Goal: Check status: Check status

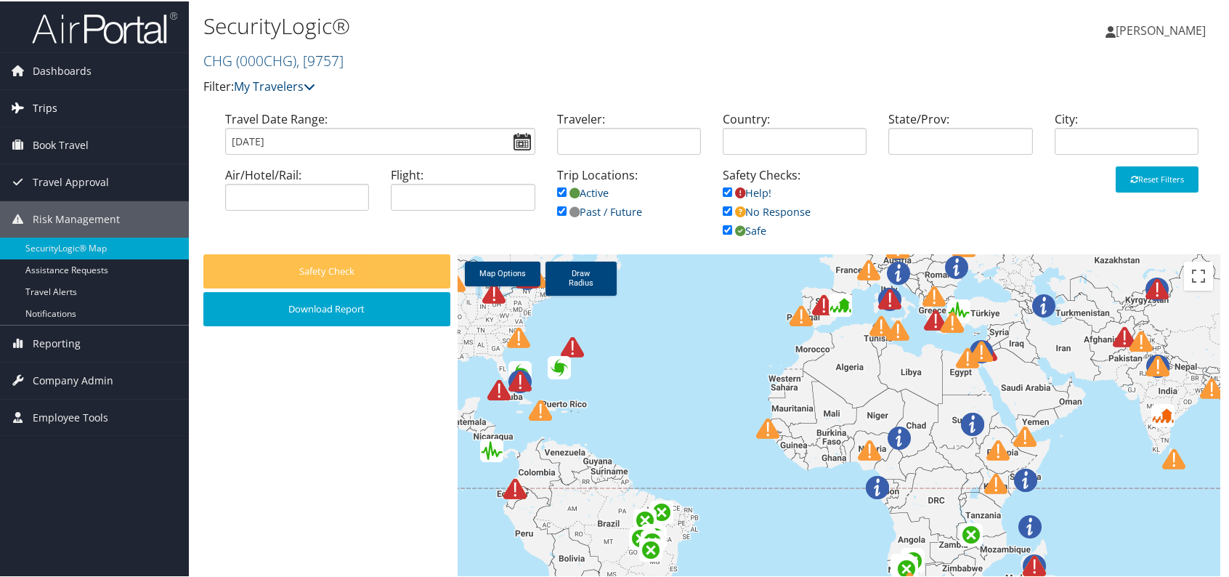
click at [41, 107] on span "Trips" at bounding box center [45, 107] width 25 height 36
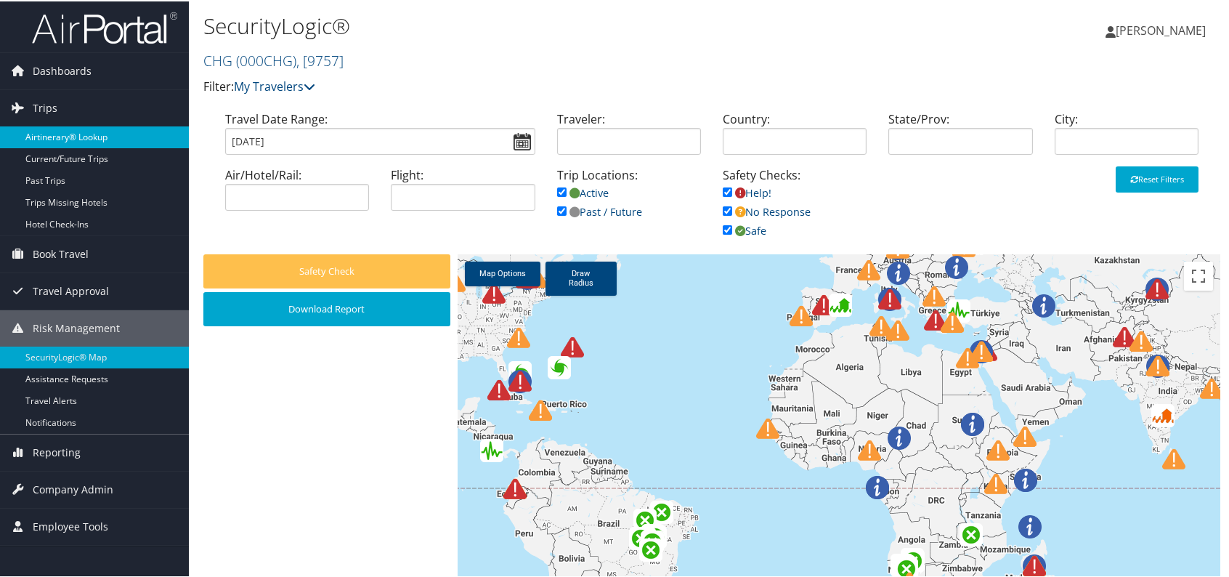
drag, startPoint x: 94, startPoint y: 132, endPoint x: 138, endPoint y: 138, distance: 44.0
click at [96, 132] on link "Airtinerary® Lookup" at bounding box center [94, 136] width 189 height 22
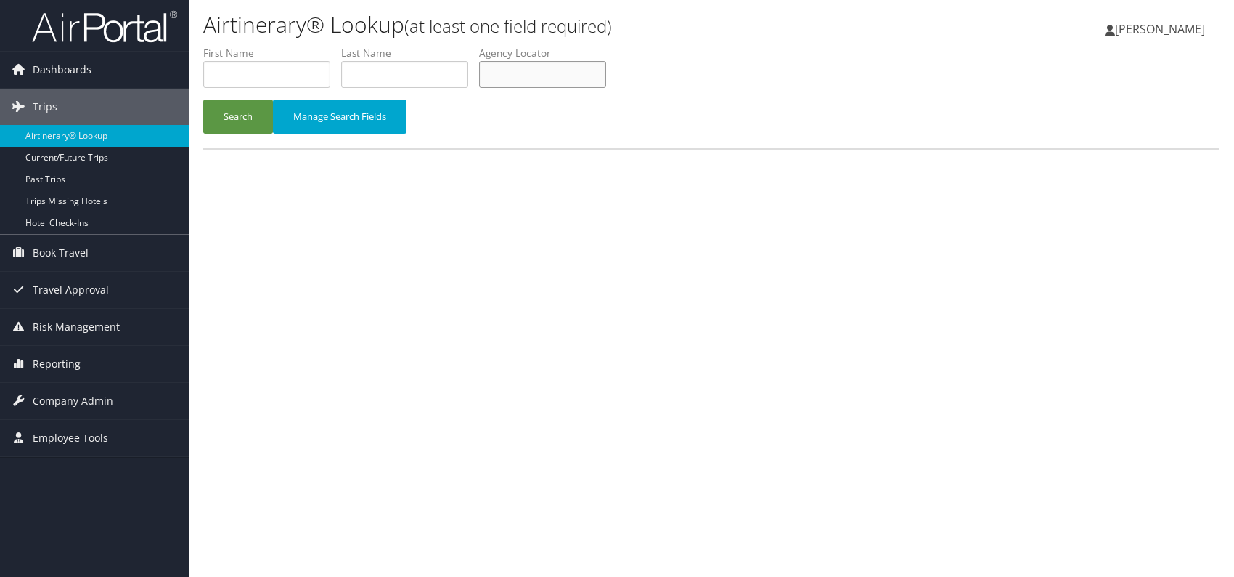
paste input "WJBGCJ"
type input "WJBGCJ"
click at [463, 237] on div "Airtinerary® Lookup (at least one field required) Romina Kwock Romina Kwock My …" at bounding box center [712, 288] width 1046 height 577
click at [229, 113] on button "Search" at bounding box center [238, 116] width 70 height 34
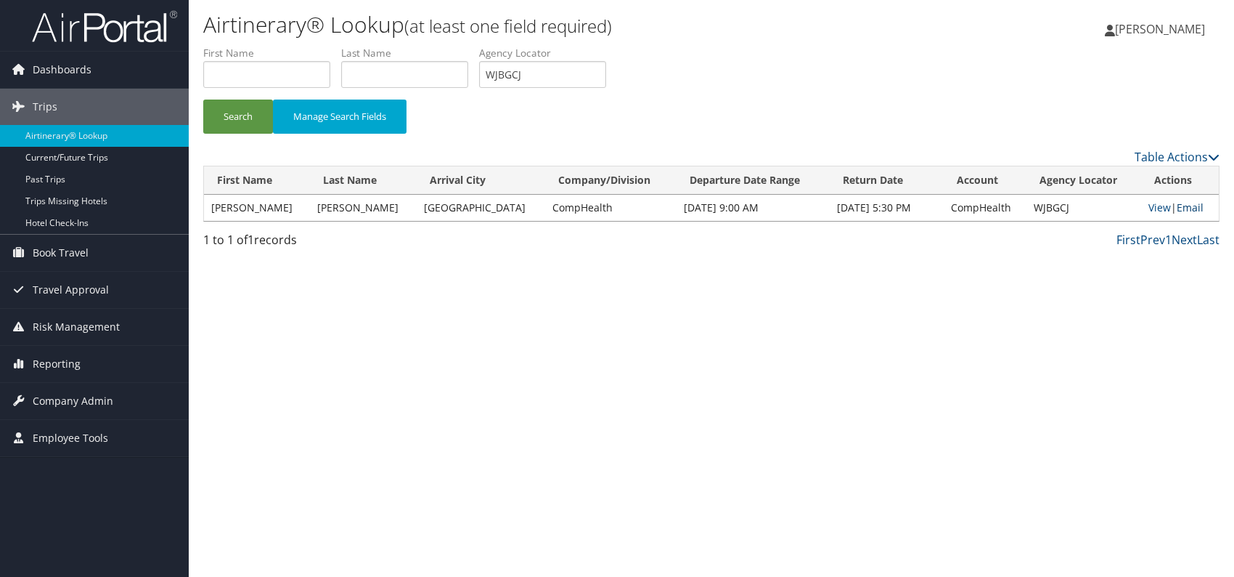
click at [1193, 207] on link "Email" at bounding box center [1190, 207] width 27 height 14
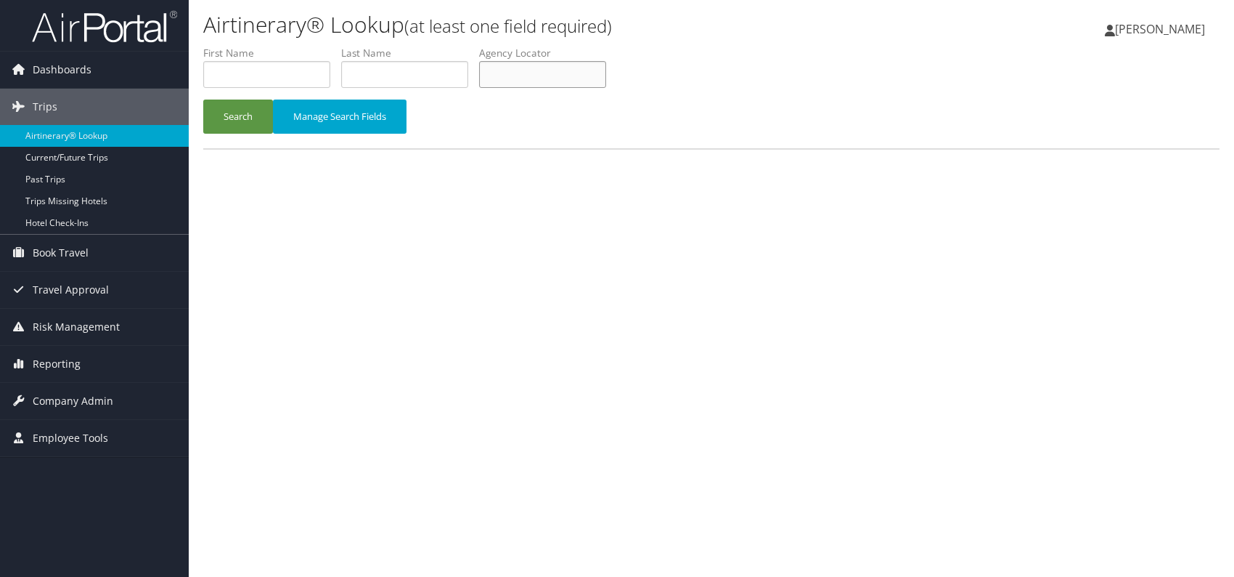
paste input "WJBGCJ"
type input "WJBGCJ"
click at [370, 270] on div "Airtinerary® Lookup (at least one field required) [PERSON_NAME] [PERSON_NAME] M…" at bounding box center [712, 288] width 1046 height 577
click at [243, 105] on button "Search" at bounding box center [238, 116] width 70 height 34
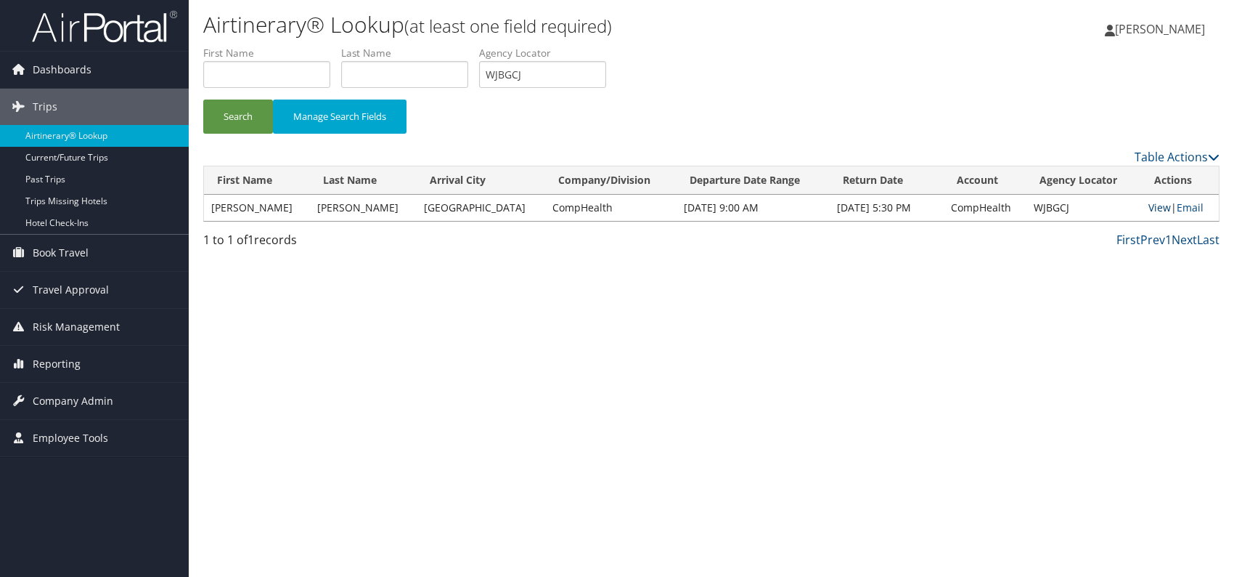
click at [1160, 204] on link "View" at bounding box center [1160, 207] width 23 height 14
click at [1196, 203] on link "Email" at bounding box center [1190, 207] width 27 height 14
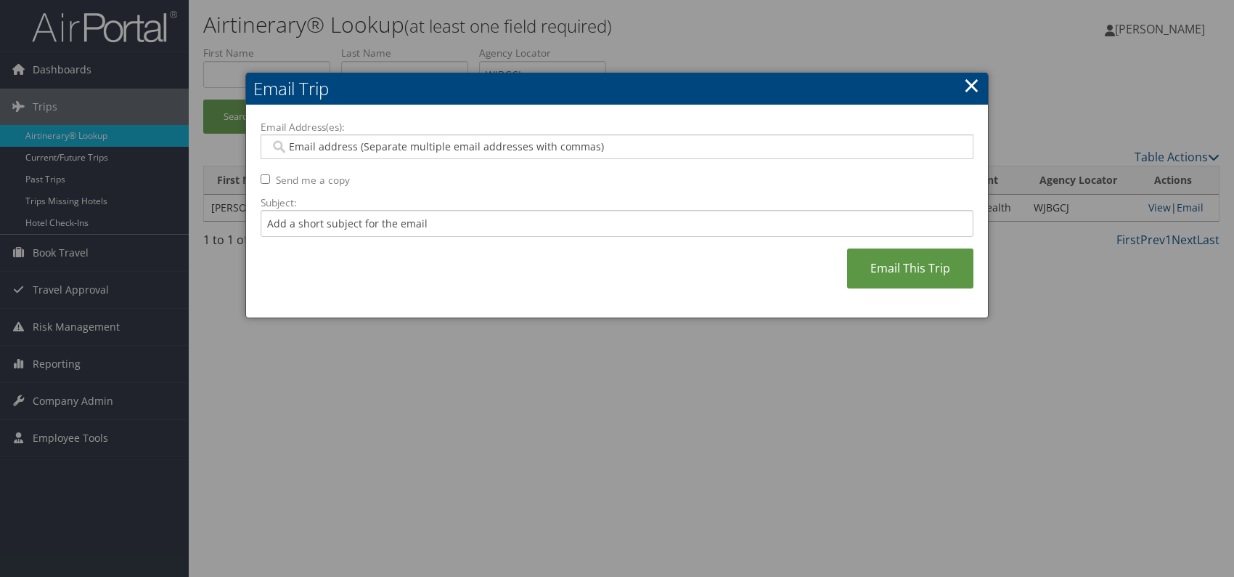
paste input "katie.blackwell@comphealth.com"
type input "katie.blackwell@comphealth.com"
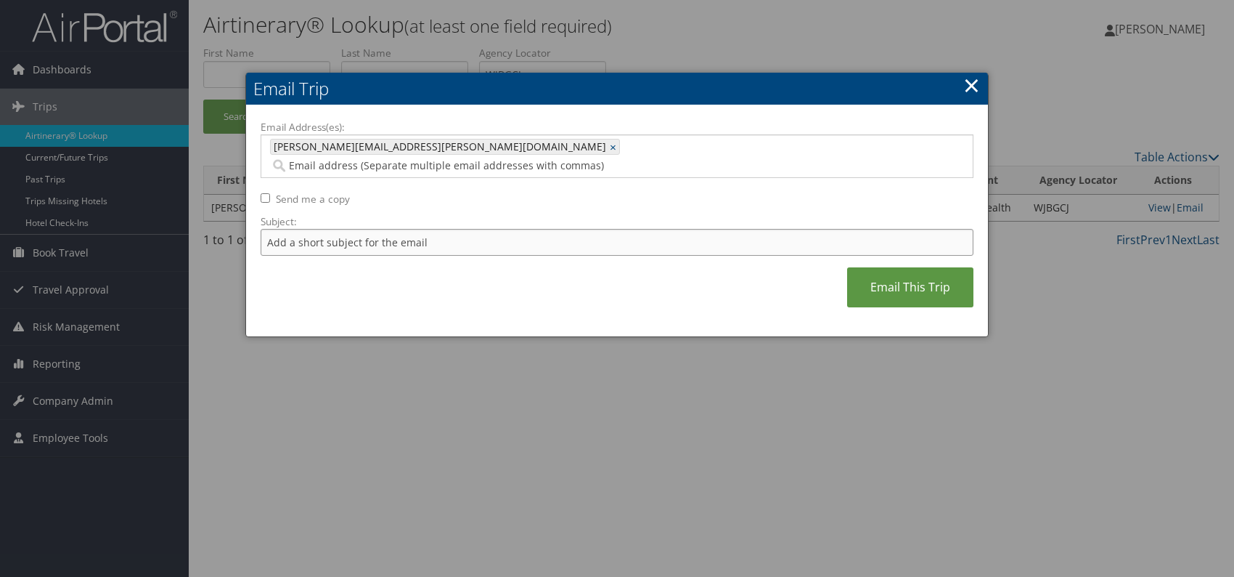
click at [373, 231] on input "Subject:" at bounding box center [617, 242] width 713 height 27
click at [543, 263] on div "Email Address(es): katie.blackwell@comphealth.com katie.blackwell@comphealth.co…" at bounding box center [617, 221] width 713 height 203
drag, startPoint x: 505, startPoint y: 223, endPoint x: 458, endPoint y: 227, distance: 47.4
click at [458, 229] on input "Itinerary change. Please see notes in TR-756070" at bounding box center [617, 242] width 713 height 27
paste input "2967"
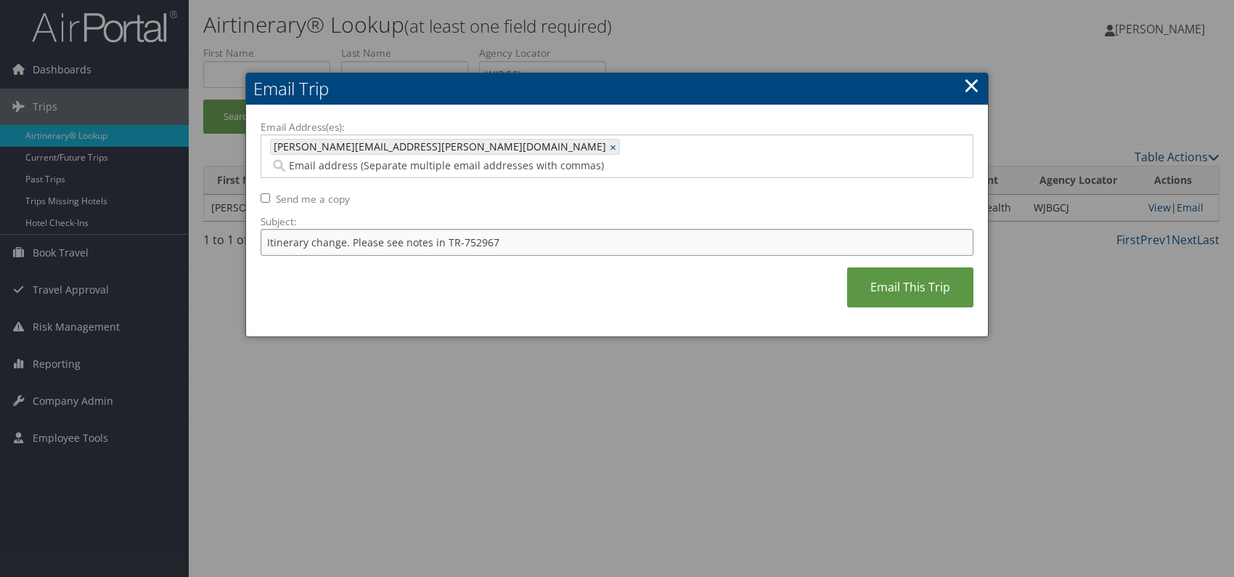
type input "Itinerary change. Please see notes in TR-752967"
drag, startPoint x: 566, startPoint y: 274, endPoint x: 595, endPoint y: 274, distance: 29.0
click at [569, 274] on div "Email Address(es): katie.blackwell@comphealth.com katie.blackwell@comphealth.co…" at bounding box center [617, 221] width 713 height 203
click at [892, 288] on div "Email Address(es): katie.blackwell@comphealth.com katie.blackwell@comphealth.co…" at bounding box center [617, 221] width 713 height 203
click at [921, 280] on link "Email This Trip" at bounding box center [910, 287] width 126 height 40
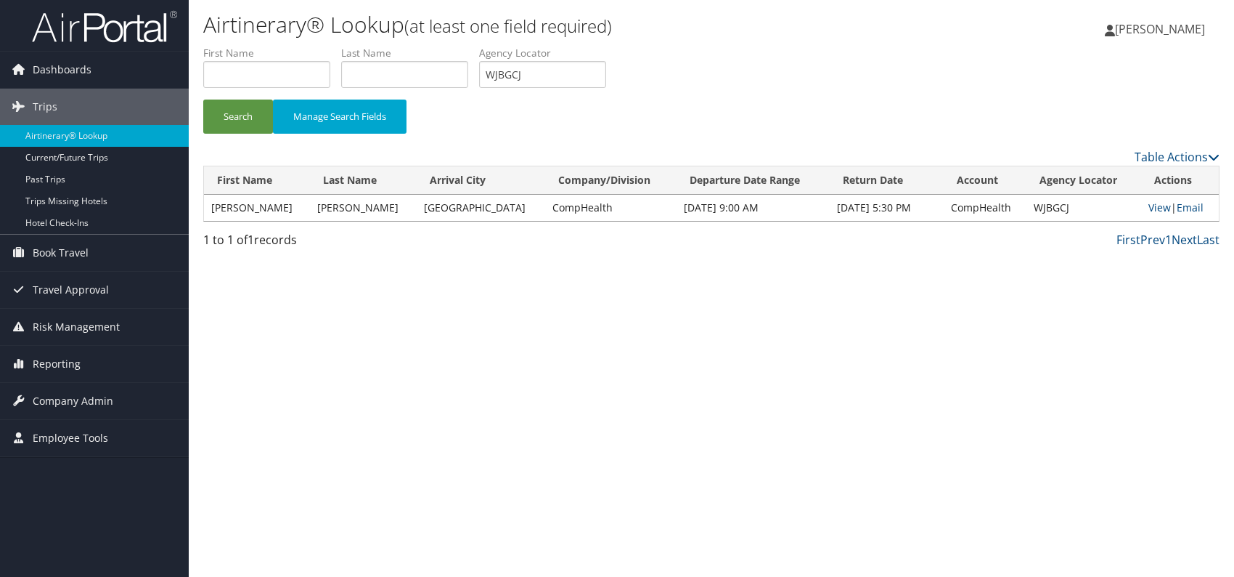
click at [573, 280] on div "Airtinerary® Lookup (at least one field required) Romina Kwock Romina Kwock My …" at bounding box center [712, 288] width 1046 height 577
click at [547, 294] on div "Airtinerary® Lookup (at least one field required) Romina Kwock Romina Kwock My …" at bounding box center [712, 288] width 1046 height 577
click at [62, 368] on span "Reporting" at bounding box center [57, 364] width 48 height 36
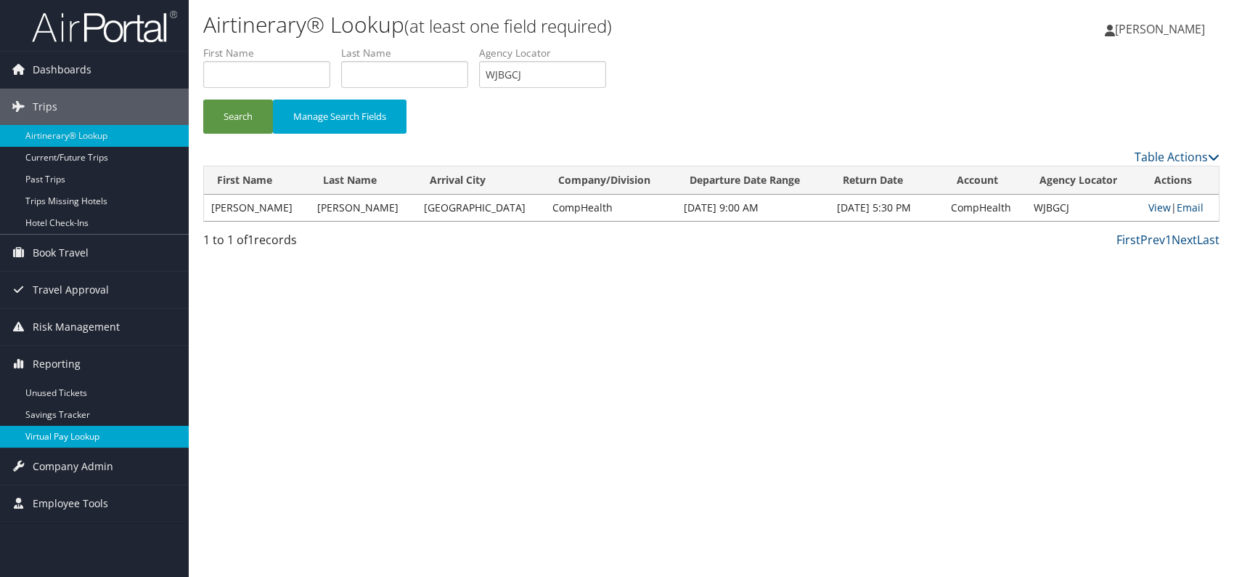
drag, startPoint x: 98, startPoint y: 437, endPoint x: 110, endPoint y: 437, distance: 11.6
click at [99, 437] on link "Virtual Pay Lookup" at bounding box center [94, 436] width 189 height 22
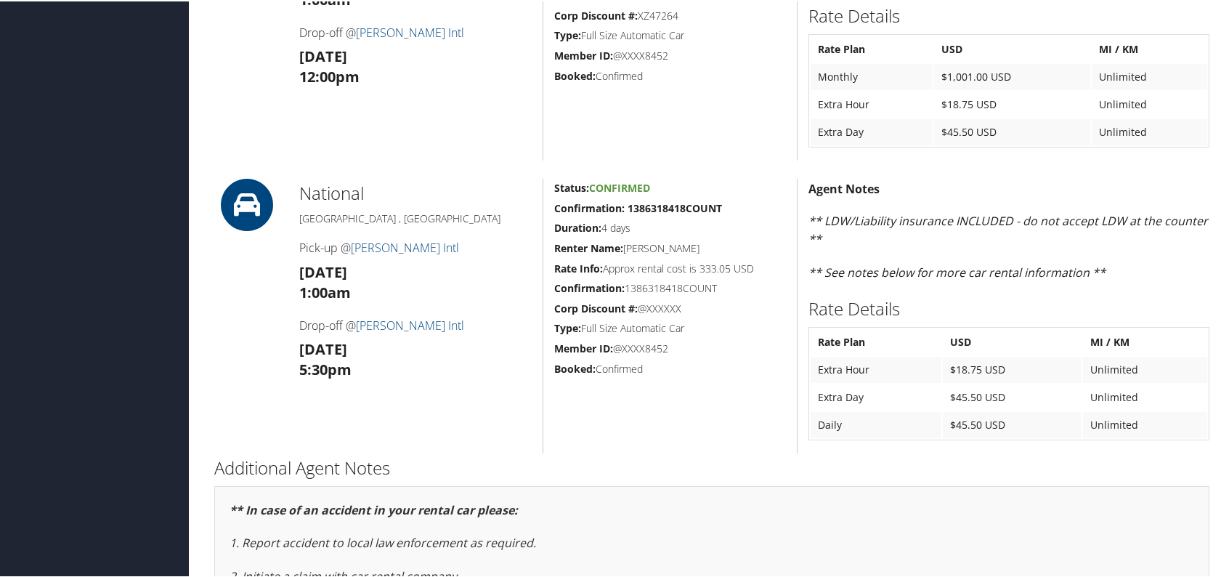
scroll to position [1204, 0]
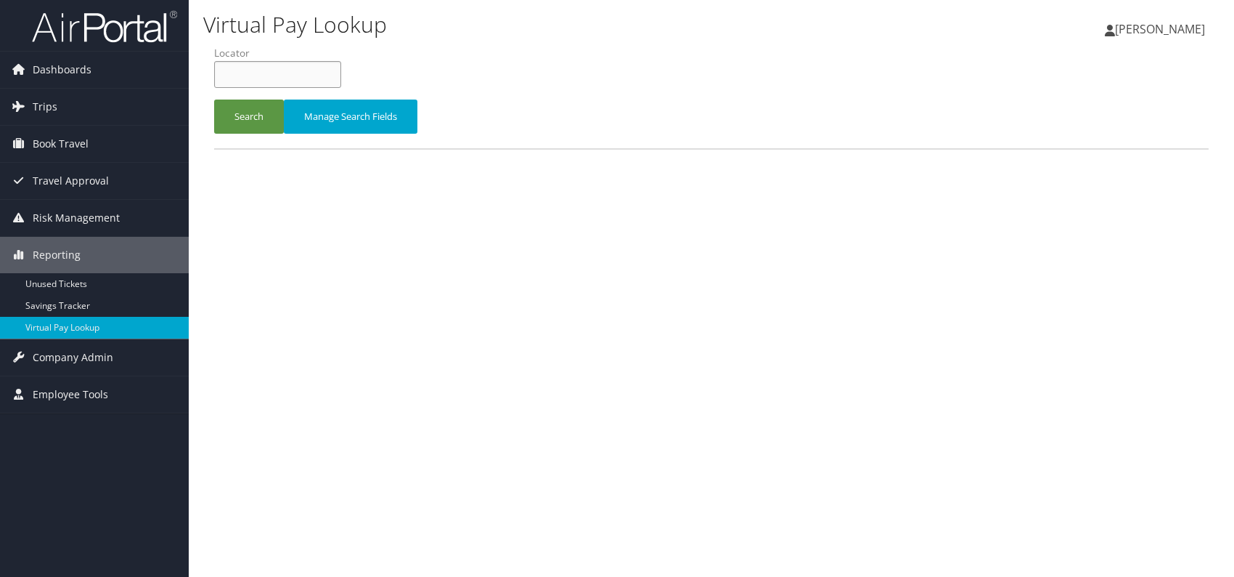
paste input "JAFMRH"
type input "JAFMRH"
click at [235, 119] on button "Search" at bounding box center [249, 116] width 70 height 34
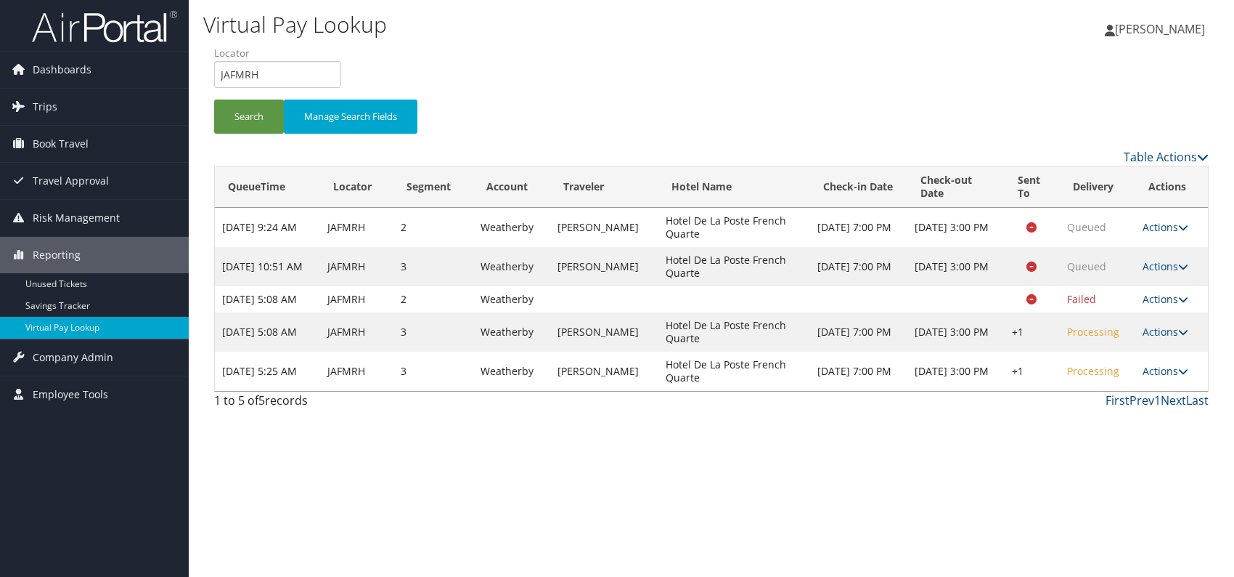
click at [1156, 465] on div "Virtual Pay Lookup Romina Kwock Romina Kwock My Settings Travel Agency Contacts…" at bounding box center [712, 288] width 1046 height 577
click at [1183, 376] on icon at bounding box center [1183, 371] width 10 height 10
click at [1110, 436] on link "Logs" at bounding box center [1122, 429] width 124 height 25
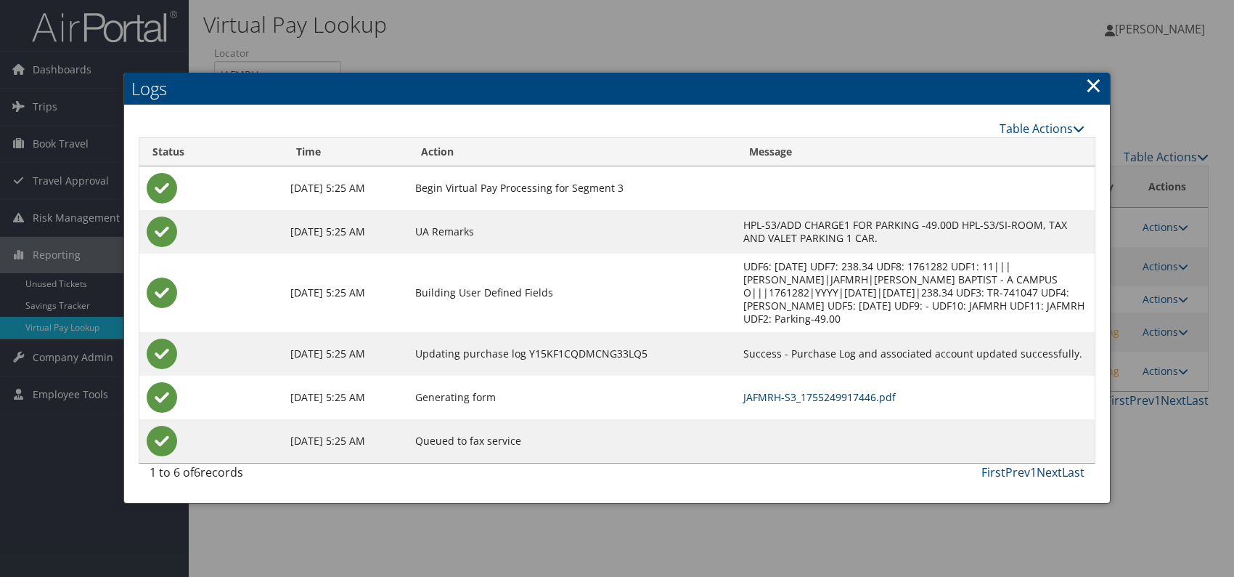
click at [831, 390] on link "JAFMRH-S3_1755249917446.pdf" at bounding box center [820, 397] width 152 height 14
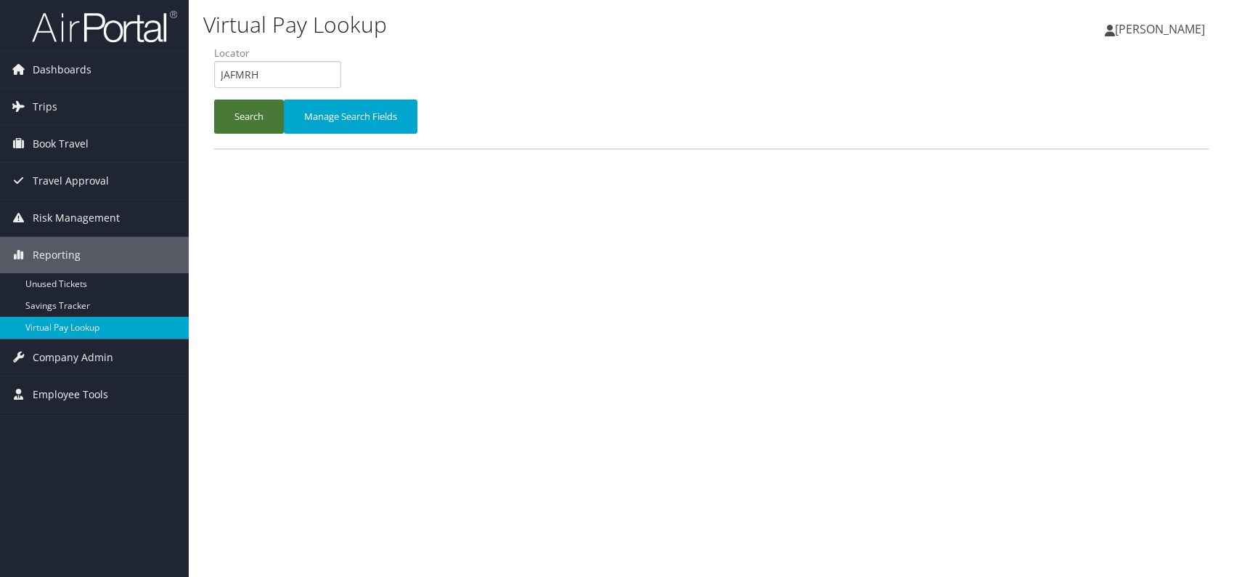
drag, startPoint x: 253, startPoint y: 120, endPoint x: 274, endPoint y: 135, distance: 26.0
click at [253, 120] on button "Search" at bounding box center [249, 116] width 70 height 34
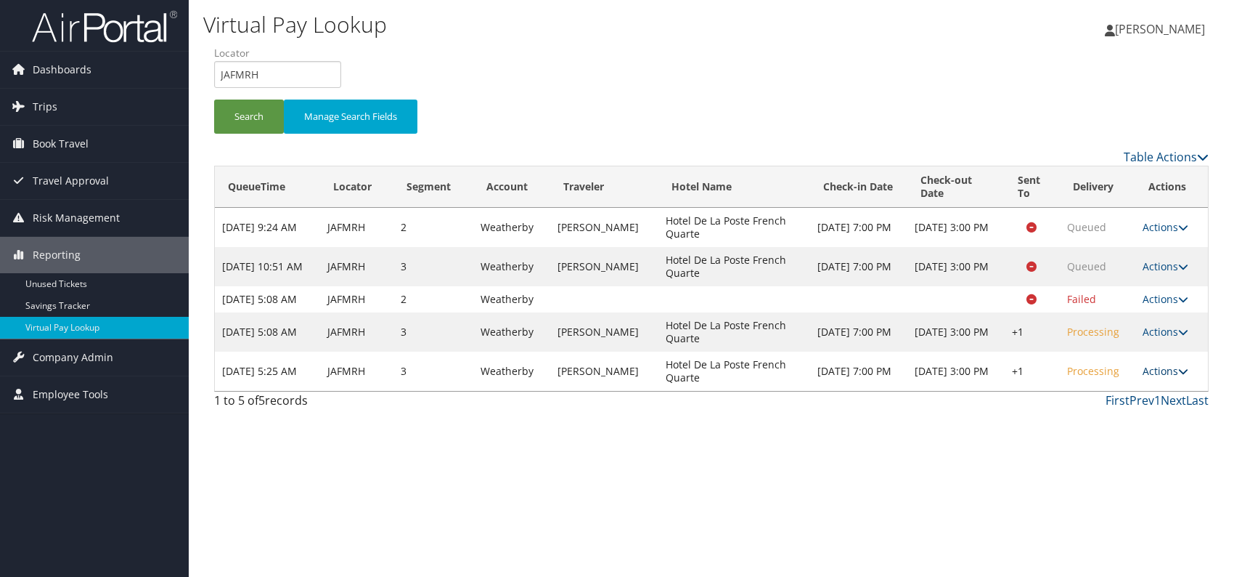
click at [1165, 378] on link "Actions" at bounding box center [1166, 371] width 46 height 14
click at [1101, 428] on link "Logs" at bounding box center [1122, 429] width 124 height 25
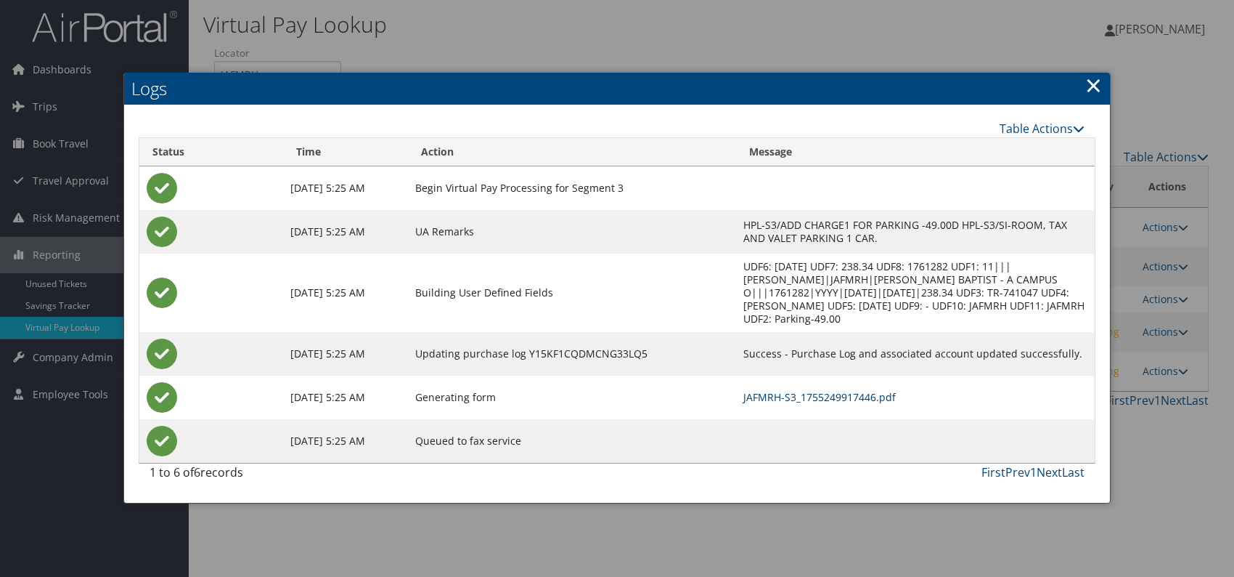
click at [820, 394] on link "JAFMRH-S3_1755249917446.pdf" at bounding box center [820, 397] width 152 height 14
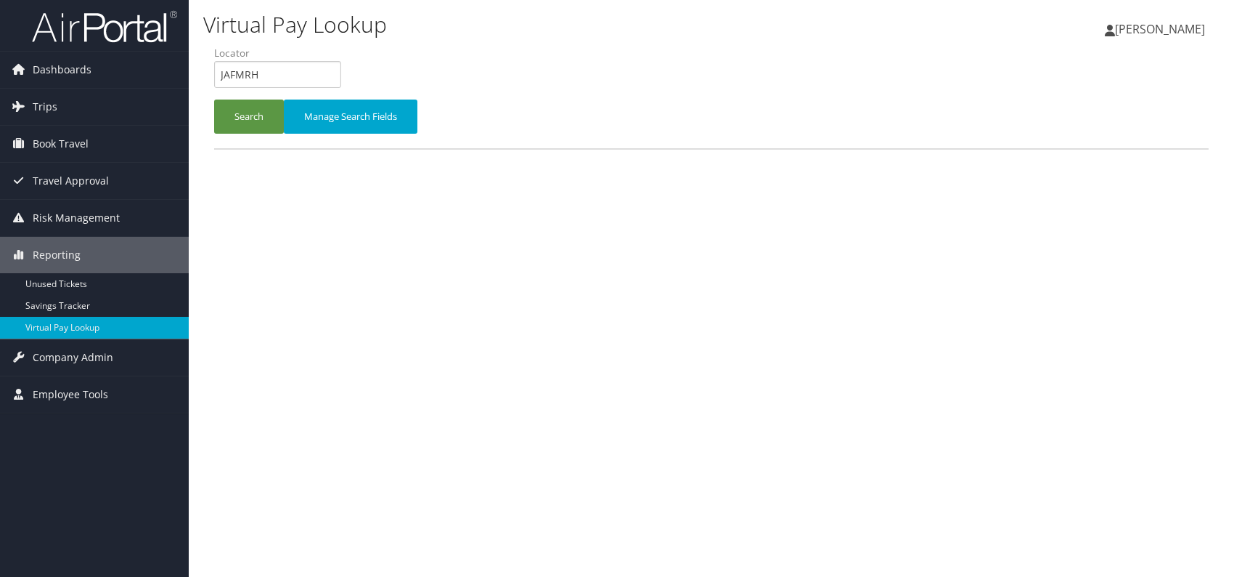
click at [193, 76] on div "Virtual Pay Lookup [PERSON_NAME] [PERSON_NAME] My Settings Travel Agency Contac…" at bounding box center [712, 288] width 1046 height 577
type input "WNSYHN"
paste input "WNSYHN"
click at [246, 70] on input "WNSYHN" at bounding box center [277, 74] width 127 height 27
type input "WNSYHN"
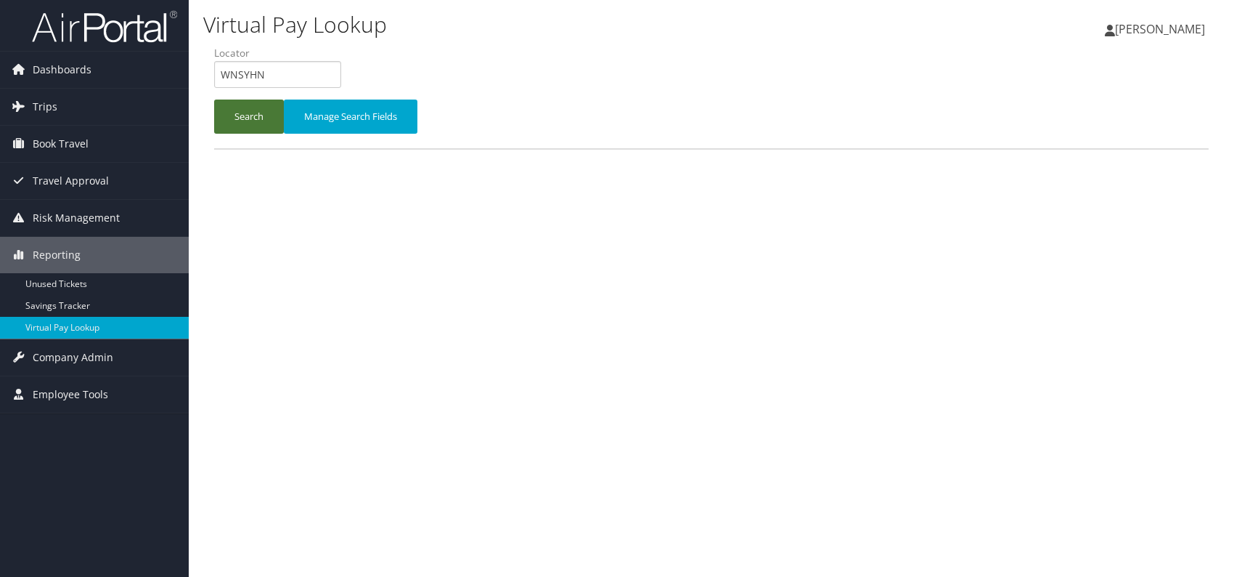
click at [241, 107] on button "Search" at bounding box center [249, 116] width 70 height 34
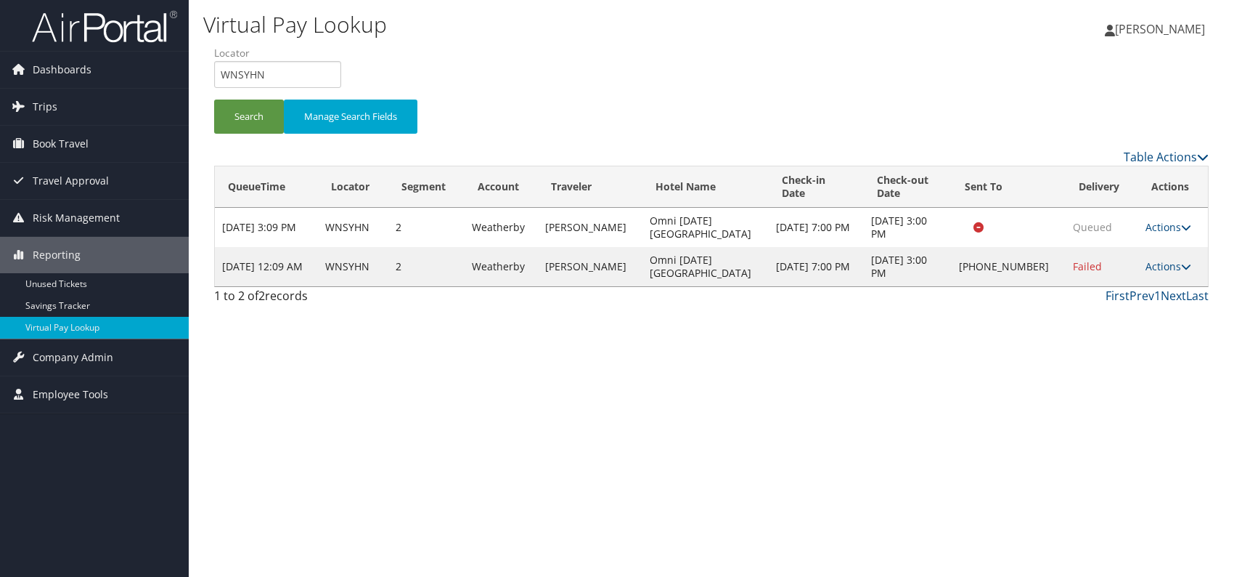
click at [854, 405] on div "Virtual Pay Lookup [PERSON_NAME] [PERSON_NAME] My Settings Travel Agency Contac…" at bounding box center [712, 288] width 1046 height 577
drag, startPoint x: 1165, startPoint y: 264, endPoint x: 1132, endPoint y: 275, distance: 35.4
click at [1166, 264] on link "Actions" at bounding box center [1169, 266] width 46 height 14
click at [1099, 317] on link "Logs" at bounding box center [1121, 311] width 124 height 25
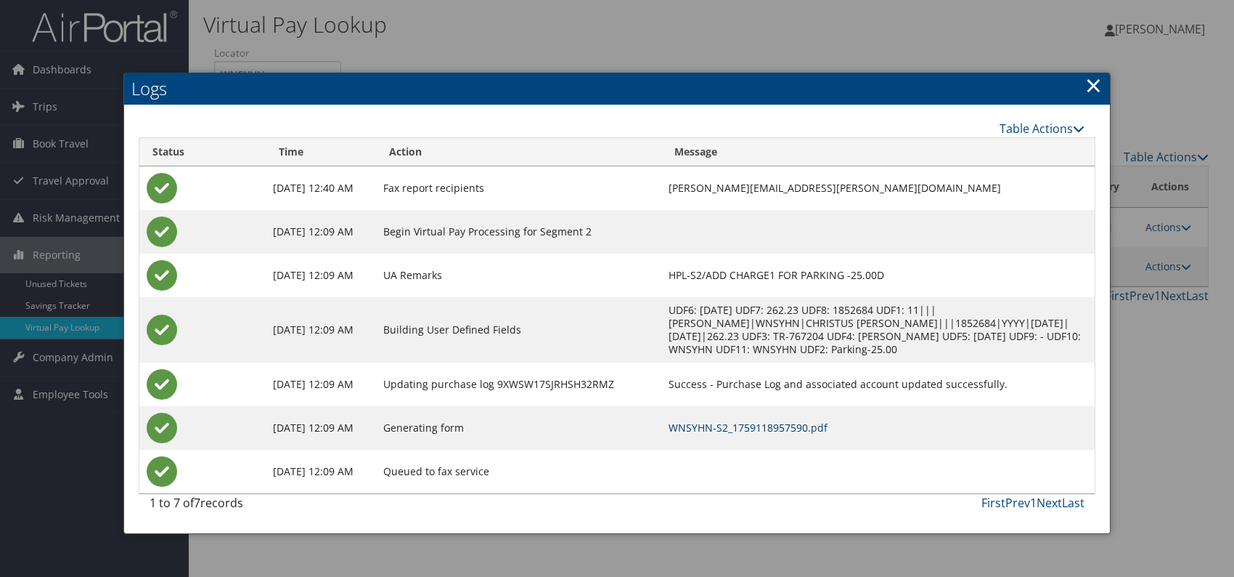
click at [820, 431] on link "WNSYHN-S2_1759118957590.pdf" at bounding box center [748, 427] width 159 height 14
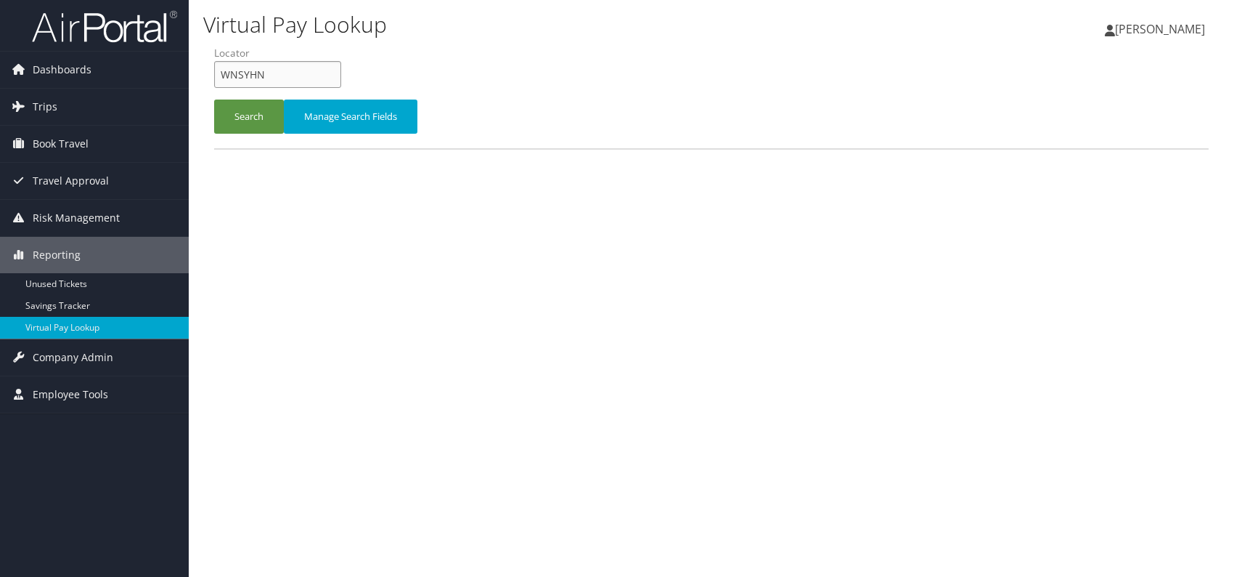
drag, startPoint x: 279, startPoint y: 76, endPoint x: 214, endPoint y: 74, distance: 64.6
click at [214, 76] on form "QueueTime Locator WNSYHN Segment Account Traveler Hotel Name Check-in Date Chec…" at bounding box center [711, 97] width 995 height 102
paste input "text"
click at [246, 74] on input "WNSYHN" at bounding box center [277, 74] width 127 height 27
type input "WNSYHN"
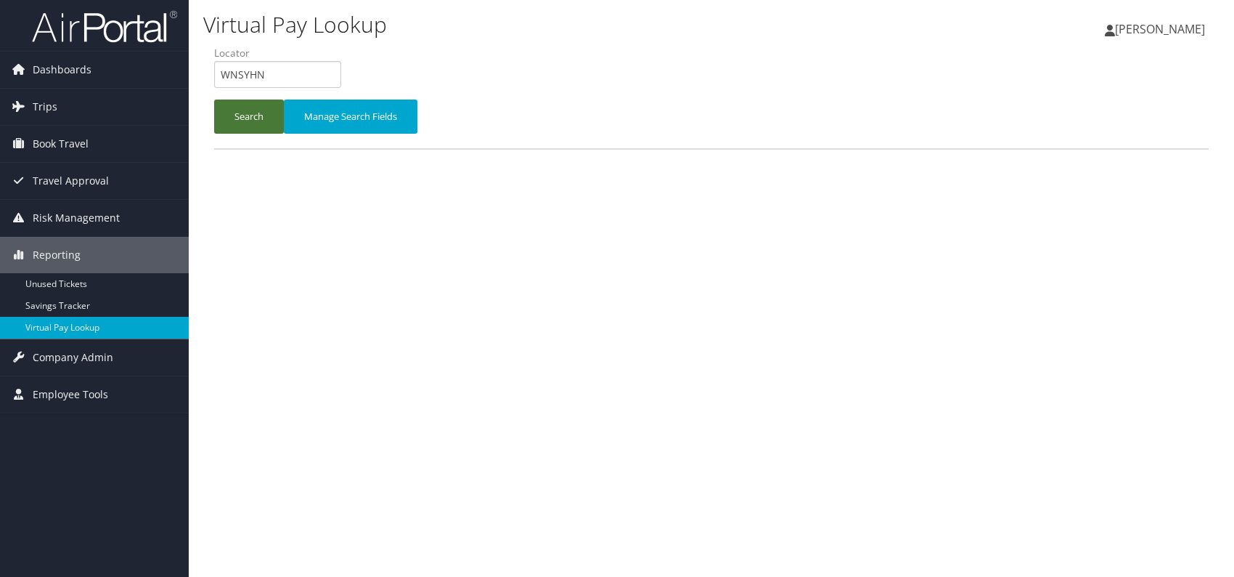
click at [242, 111] on button "Search" at bounding box center [249, 116] width 70 height 34
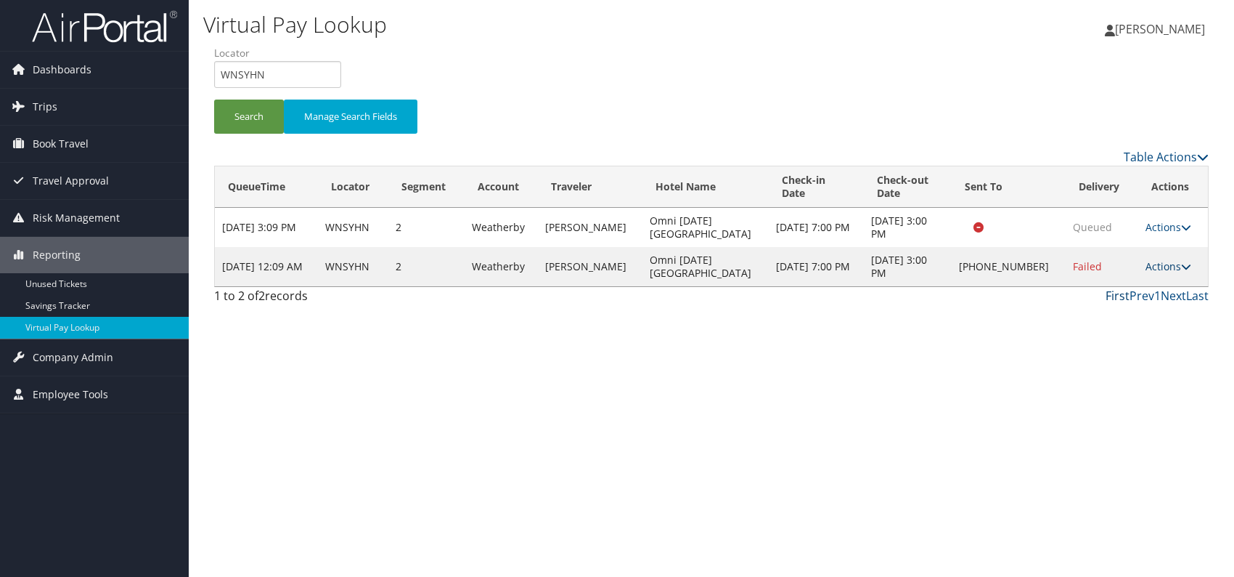
drag, startPoint x: 1132, startPoint y: 288, endPoint x: 1182, endPoint y: 269, distance: 53.5
click at [1136, 287] on div "First Prev 1 Next Last" at bounding box center [838, 295] width 741 height 17
click at [1170, 266] on link "Actions" at bounding box center [1169, 266] width 46 height 14
click at [1095, 316] on link "Logs" at bounding box center [1121, 311] width 124 height 25
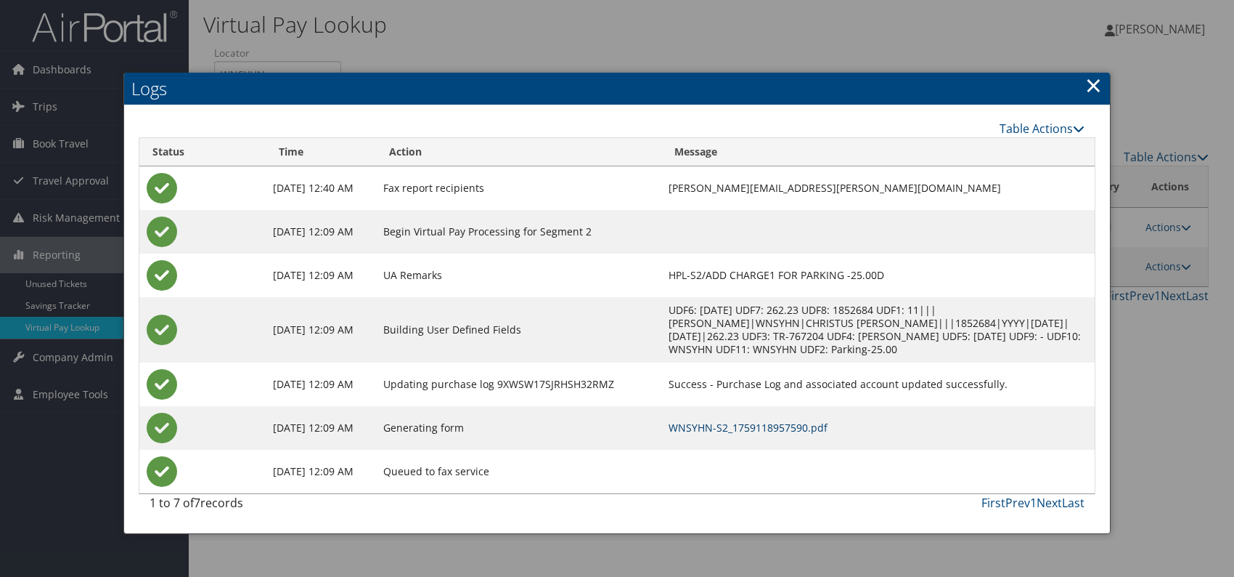
click at [803, 422] on link "WNSYHN-S2_1759118957590.pdf" at bounding box center [748, 427] width 159 height 14
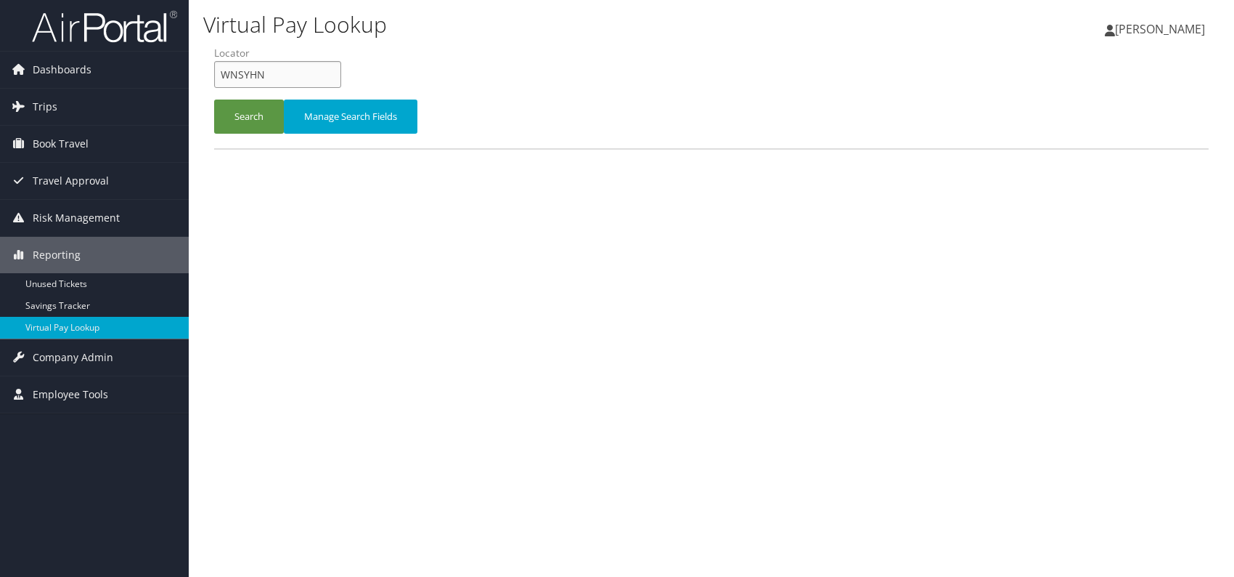
drag, startPoint x: 283, startPoint y: 70, endPoint x: 219, endPoint y: 71, distance: 63.9
click at [219, 71] on input "WNSYHN" at bounding box center [277, 74] width 127 height 27
paste input "SNJXQB"
type input "SNJXQB"
click at [235, 122] on button "Search" at bounding box center [249, 116] width 70 height 34
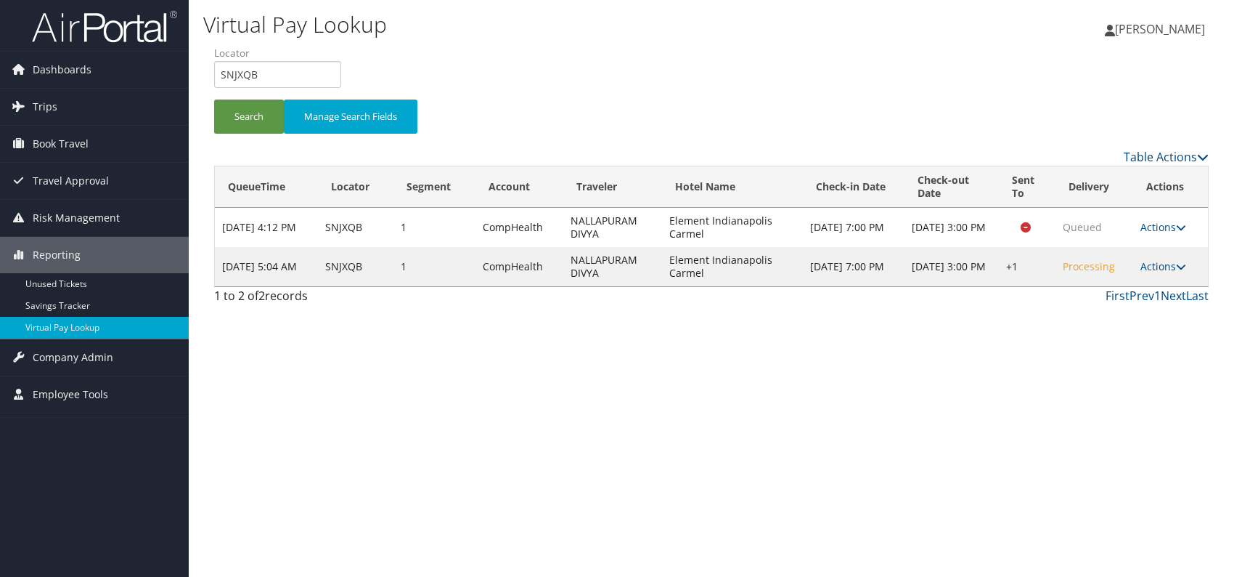
click at [888, 407] on div "Virtual Pay Lookup [PERSON_NAME] [PERSON_NAME] My Settings Travel Agency Contac…" at bounding box center [712, 288] width 1046 height 577
click at [1159, 268] on link "Actions" at bounding box center [1164, 266] width 46 height 14
click at [1099, 312] on link "Logs" at bounding box center [1121, 311] width 124 height 25
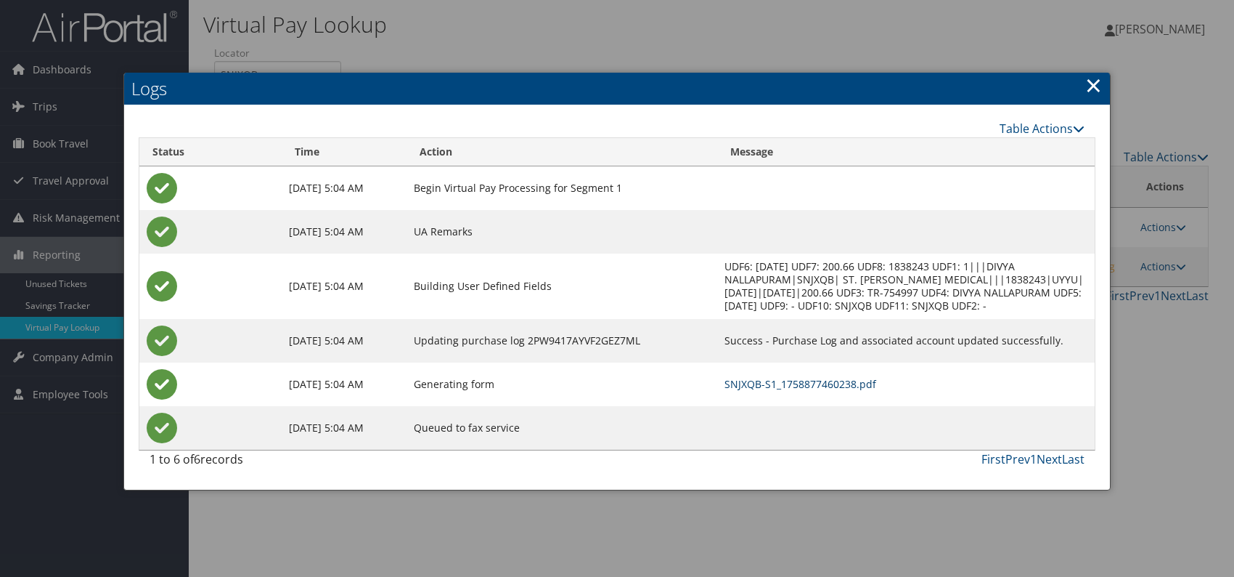
click at [783, 386] on link "SNJXQB-S1_1758877460238.pdf" at bounding box center [801, 384] width 152 height 14
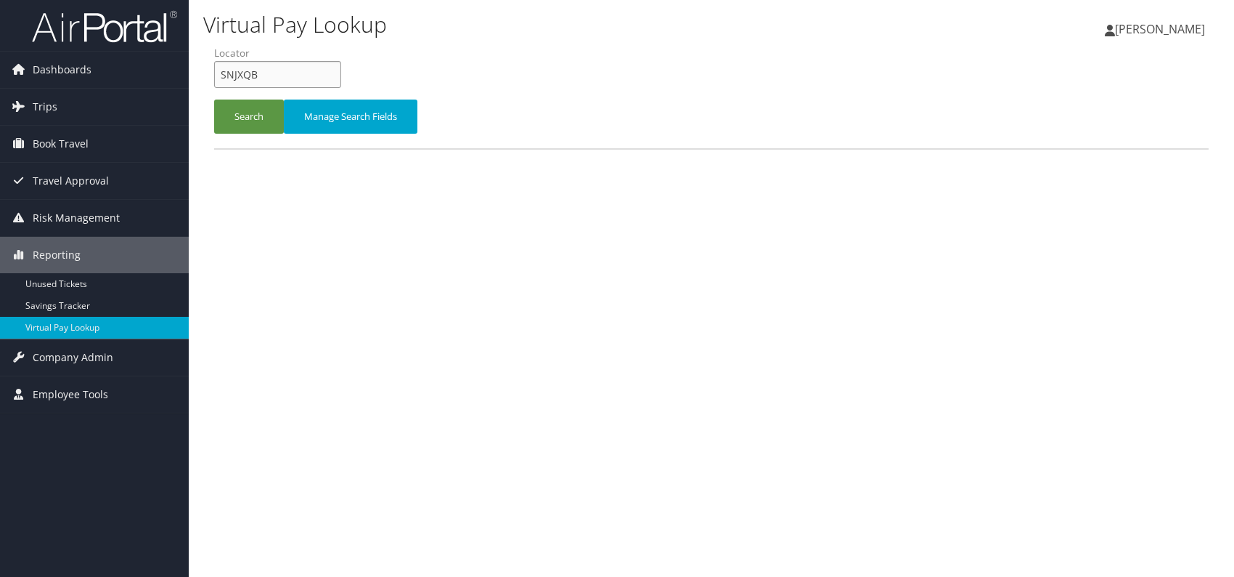
drag, startPoint x: 256, startPoint y: 76, endPoint x: 214, endPoint y: 78, distance: 41.4
click at [214, 78] on input "SNJXQB" at bounding box center [277, 74] width 127 height 27
paste input "UKPPVC"
type input "UKPPVC"
click at [229, 124] on button "Search" at bounding box center [249, 116] width 70 height 34
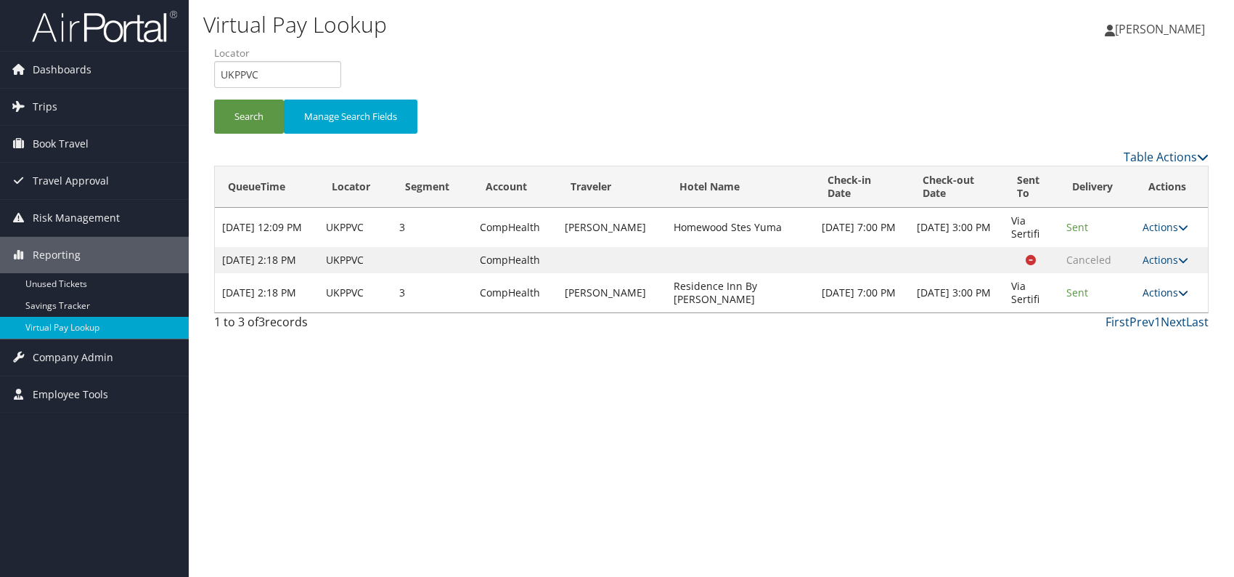
click at [1167, 299] on link "Actions" at bounding box center [1166, 292] width 46 height 14
click at [1121, 353] on link "Logs" at bounding box center [1137, 350] width 91 height 25
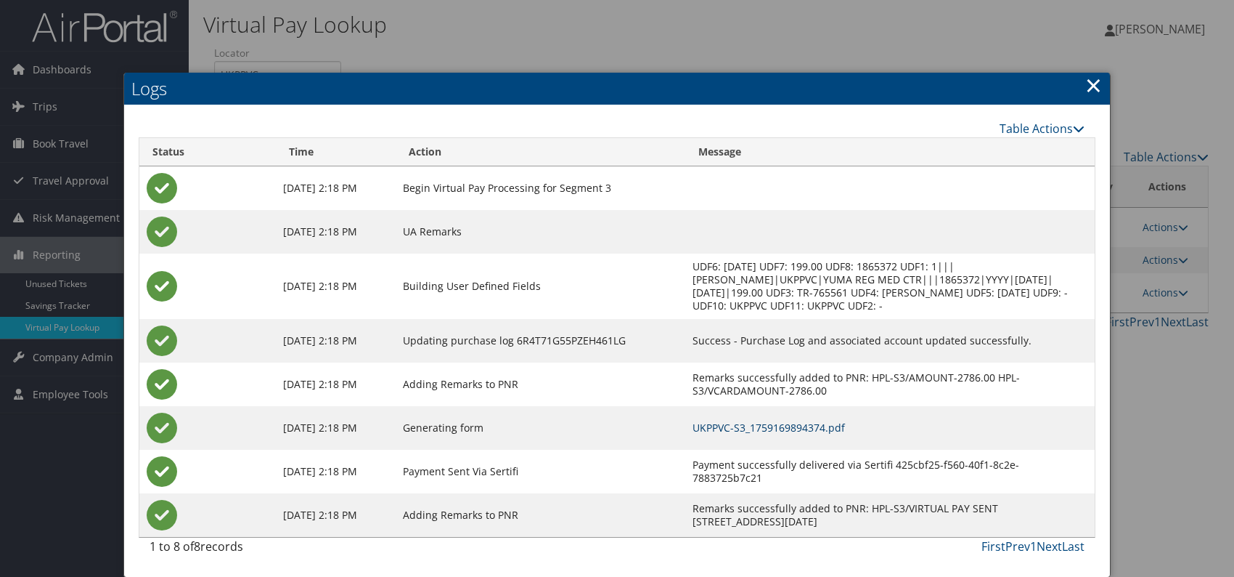
click at [820, 425] on link "UKPPVC-S3_1759169894374.pdf" at bounding box center [769, 427] width 152 height 14
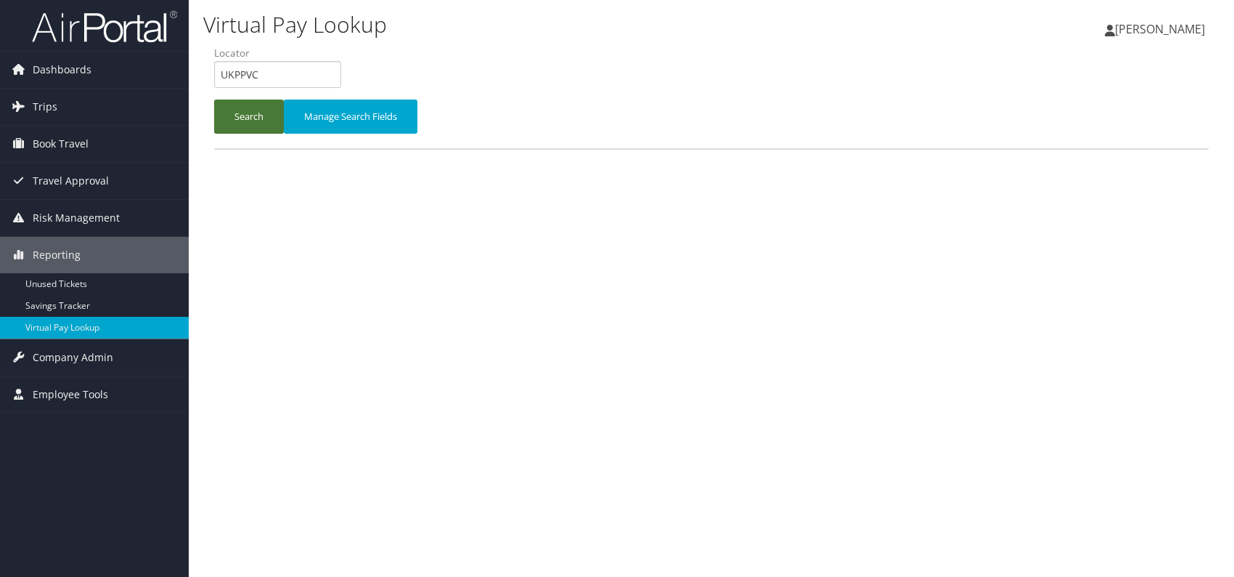
click at [220, 112] on button "Search" at bounding box center [249, 116] width 70 height 34
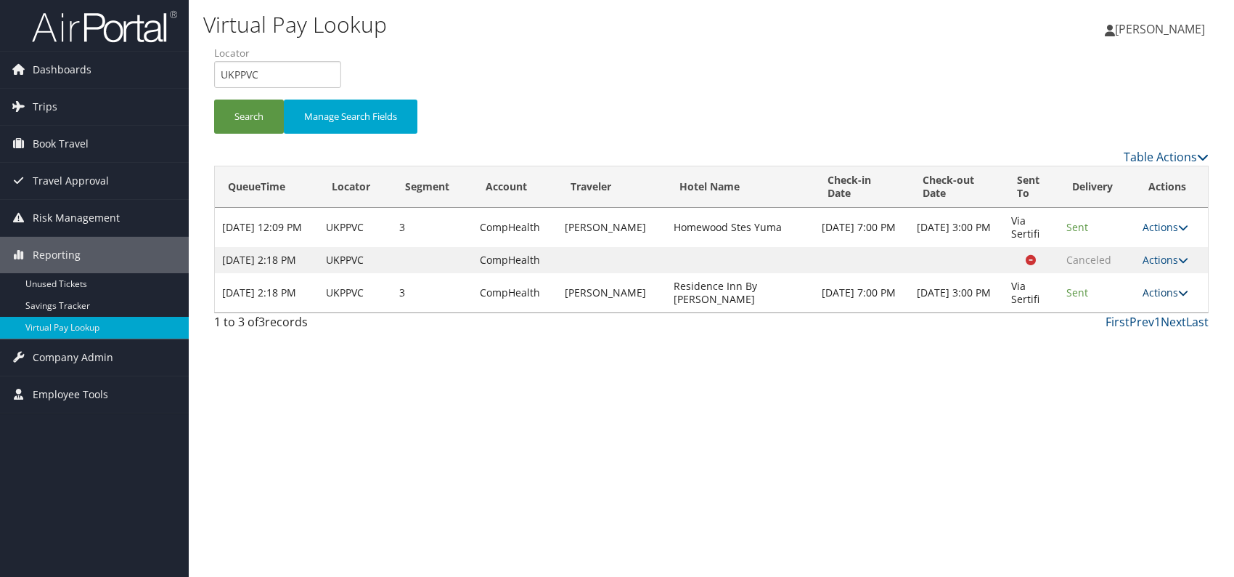
click at [1166, 299] on link "Actions" at bounding box center [1166, 292] width 46 height 14
click at [1127, 354] on link "Logs" at bounding box center [1137, 350] width 91 height 25
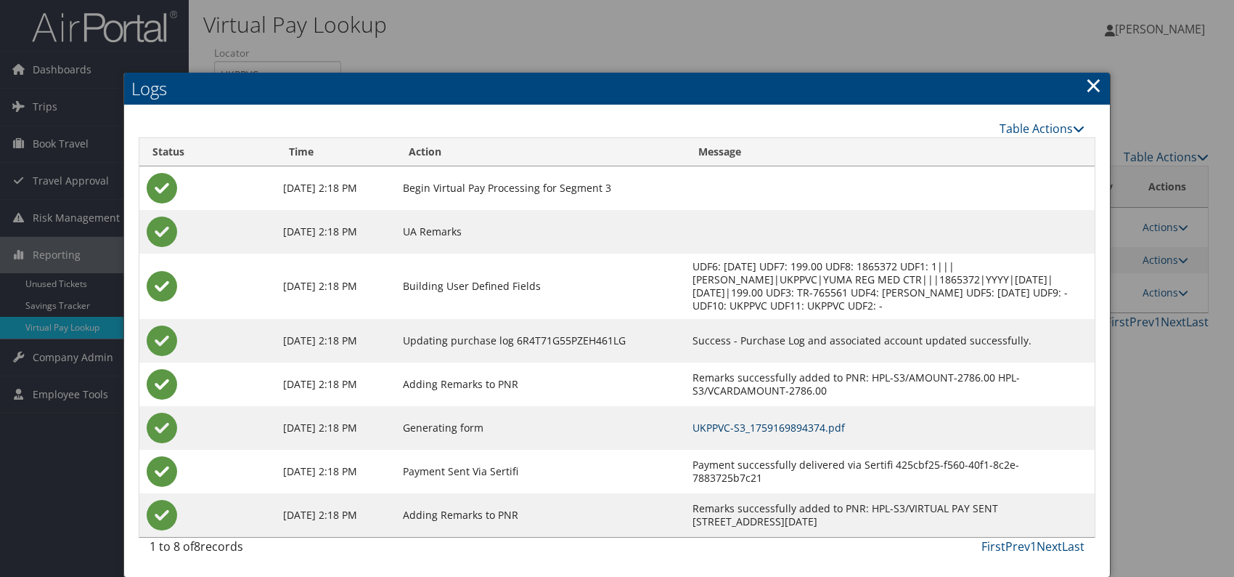
click at [835, 431] on link "UKPPVC-S3_1759169894374.pdf" at bounding box center [769, 427] width 152 height 14
